Goal: Check status

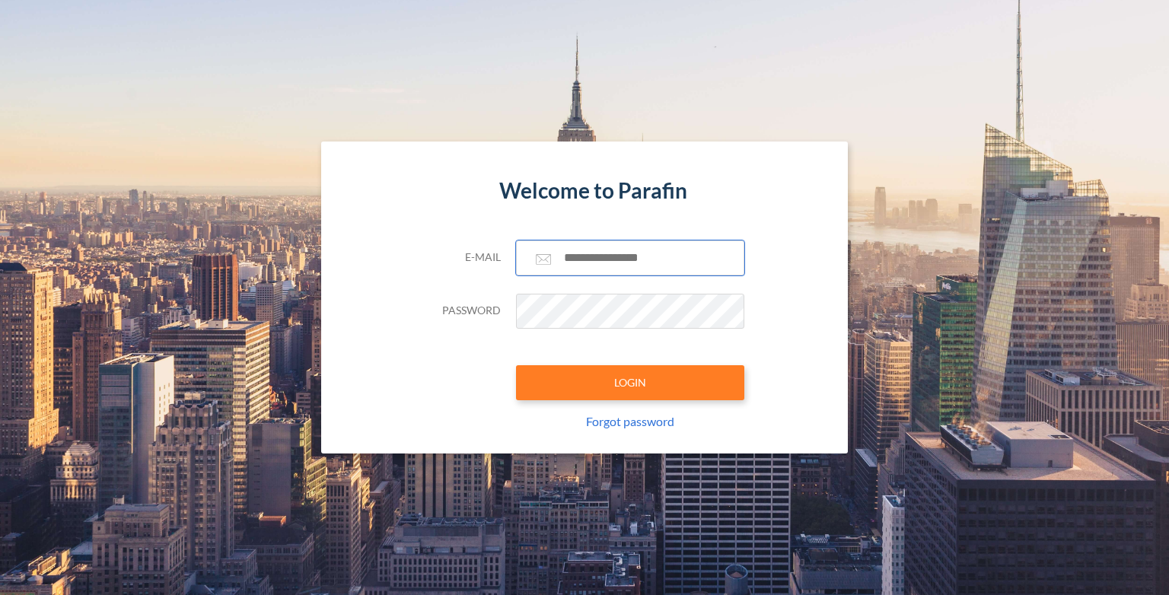
click at [621, 260] on input "text" at bounding box center [630, 257] width 228 height 35
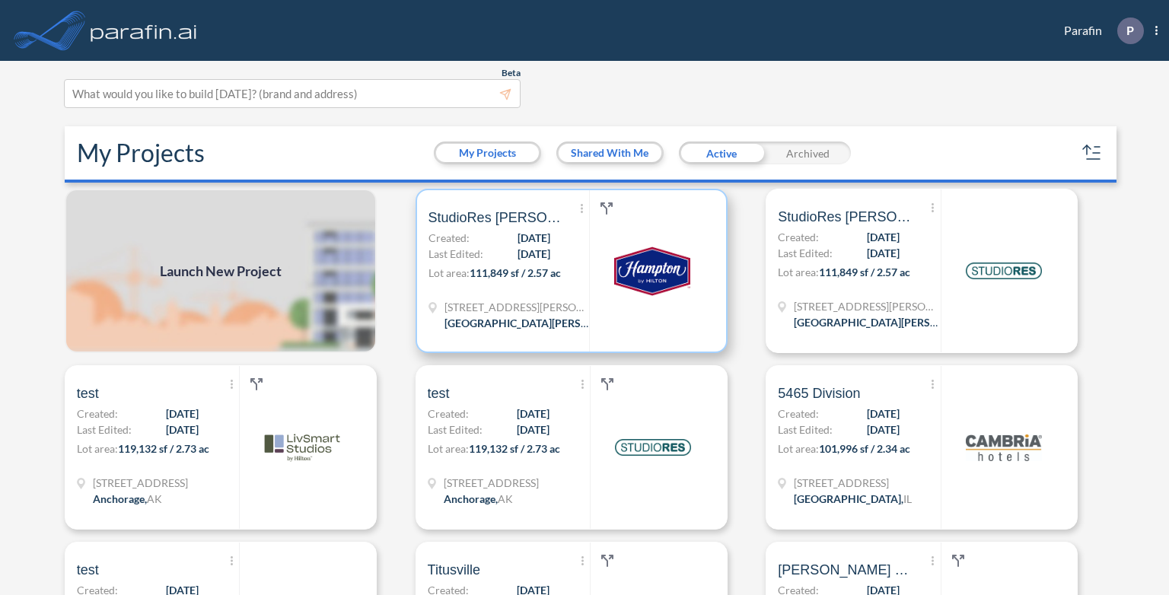
click at [517, 251] on span "[DATE]" at bounding box center [533, 254] width 33 height 16
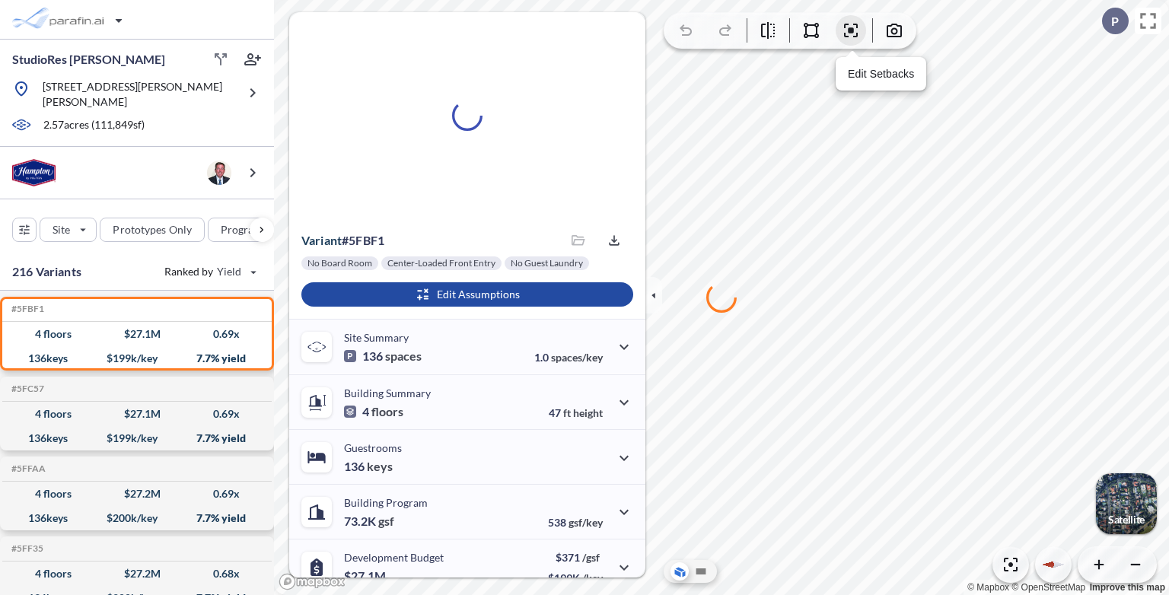
click at [848, 26] on icon "button" at bounding box center [850, 30] width 18 height 18
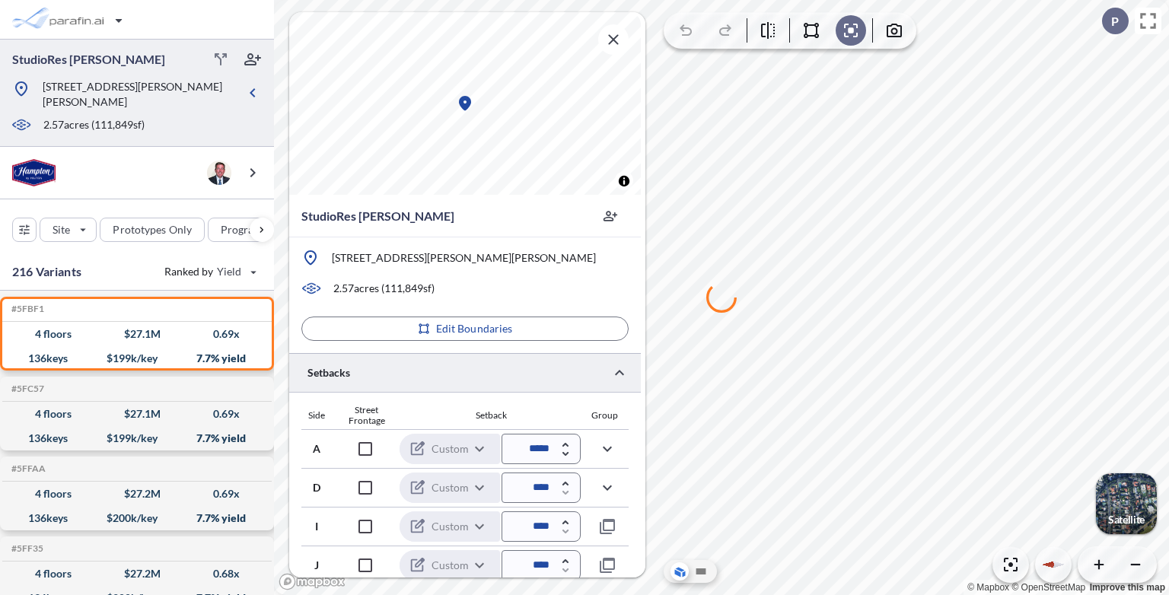
scroll to position [6, 0]
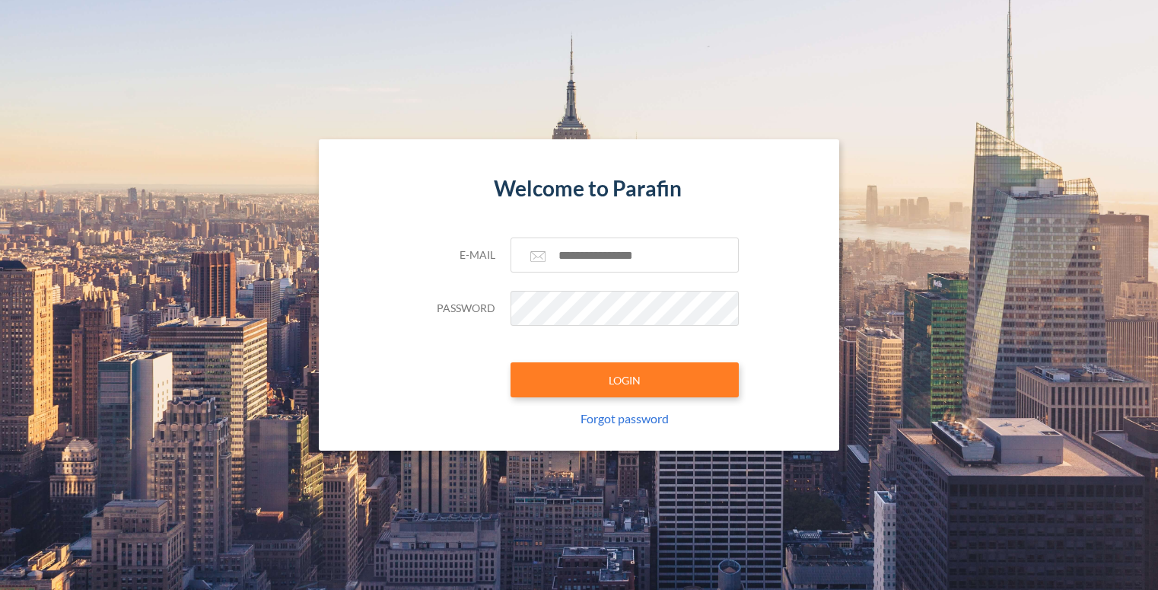
click at [340, 170] on div "Welcome to Parafin E-mail Password LOGIN Forgot password" at bounding box center [579, 295] width 521 height 312
click at [633, 260] on input "text" at bounding box center [624, 254] width 228 height 35
